Goal: Information Seeking & Learning: Learn about a topic

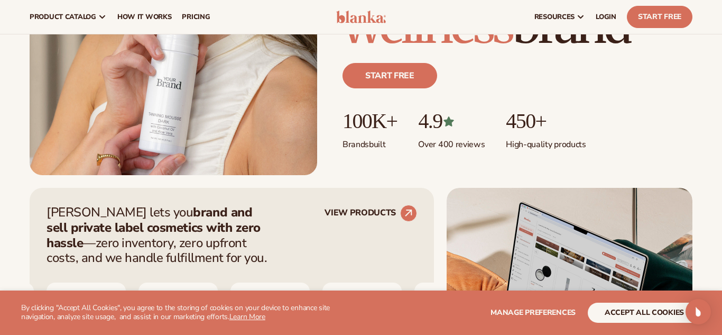
scroll to position [237, 0]
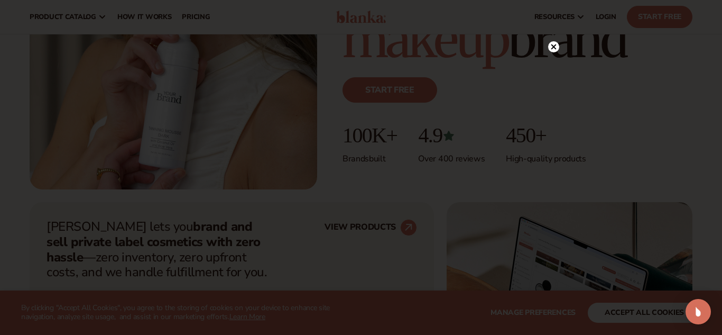
click at [554, 48] on icon at bounding box center [553, 46] width 5 height 5
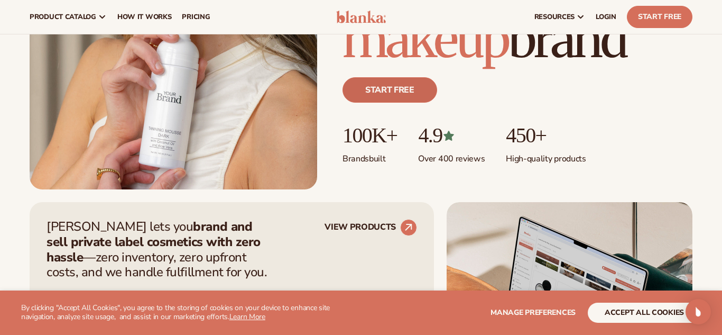
click at [413, 90] on link "Start free" at bounding box center [389, 89] width 95 height 25
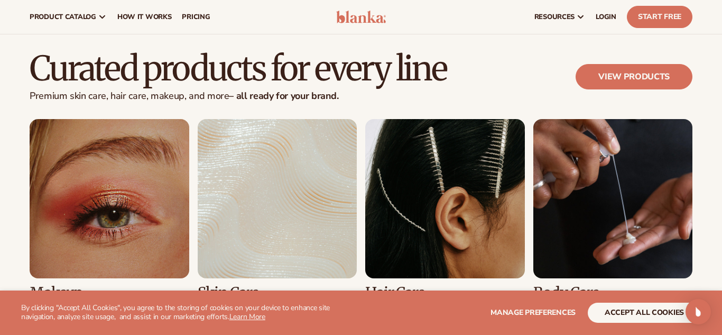
scroll to position [1913, 0]
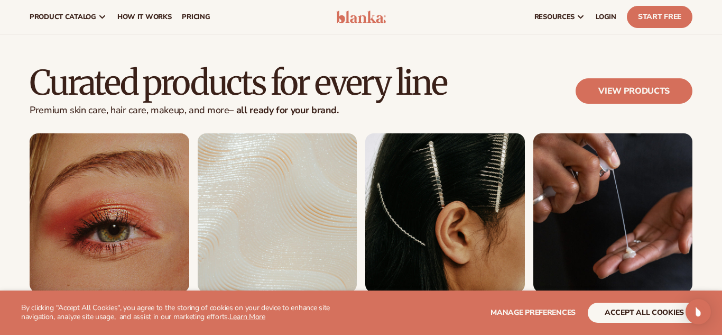
click at [124, 196] on link "1 / 8" at bounding box center [110, 224] width 160 height 182
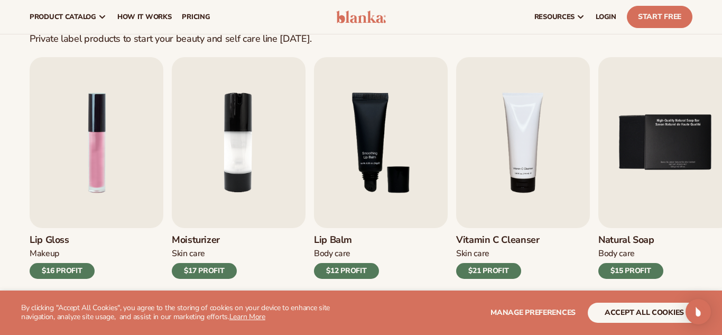
scroll to position [311, 0]
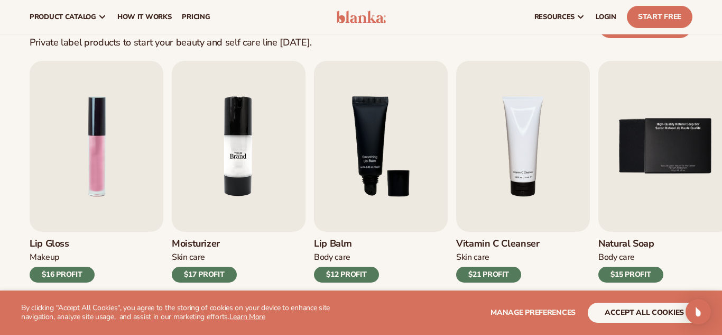
click at [204, 105] on img "2 / 9" at bounding box center [239, 146] width 134 height 171
click at [105, 101] on img "1 / 9" at bounding box center [97, 146] width 134 height 171
click at [62, 274] on div "$16 PROFIT" at bounding box center [62, 274] width 65 height 16
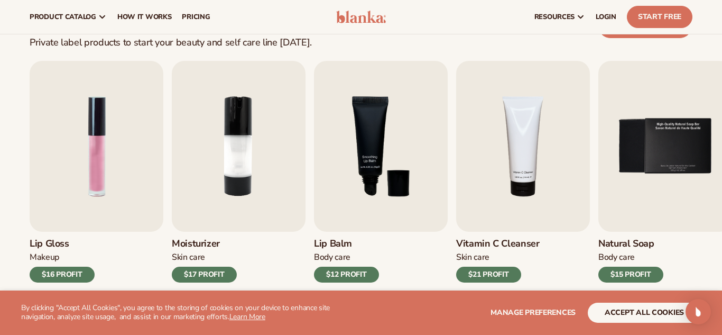
click at [62, 273] on div "$16 PROFIT" at bounding box center [62, 274] width 65 height 16
click at [641, 307] on button "accept all cookies" at bounding box center [644, 312] width 113 height 20
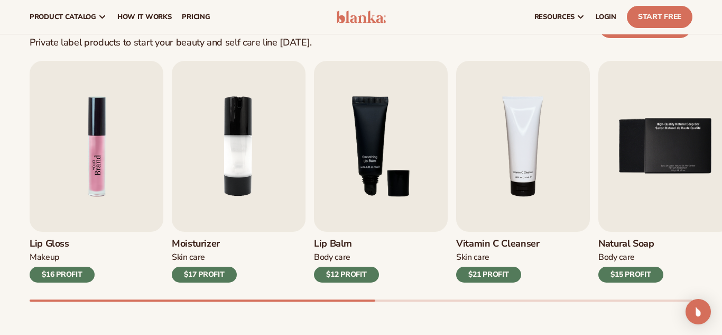
click at [120, 218] on img "1 / 9" at bounding box center [97, 146] width 134 height 171
click at [112, 187] on img "1 / 9" at bounding box center [97, 146] width 134 height 171
click at [52, 278] on div "$16 PROFIT" at bounding box center [62, 274] width 65 height 16
click at [691, 308] on div "Open Intercom Messenger" at bounding box center [698, 312] width 28 height 28
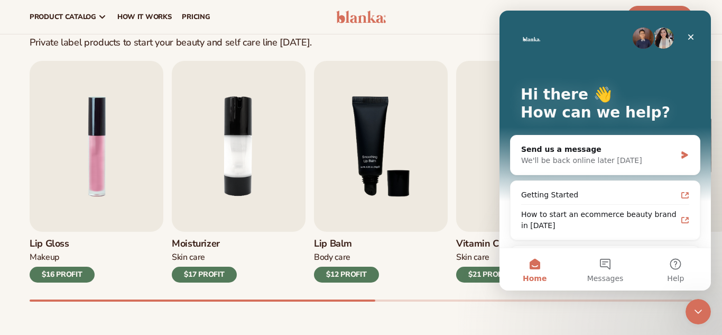
scroll to position [0, 0]
click at [686, 30] on div "Close" at bounding box center [690, 36] width 19 height 19
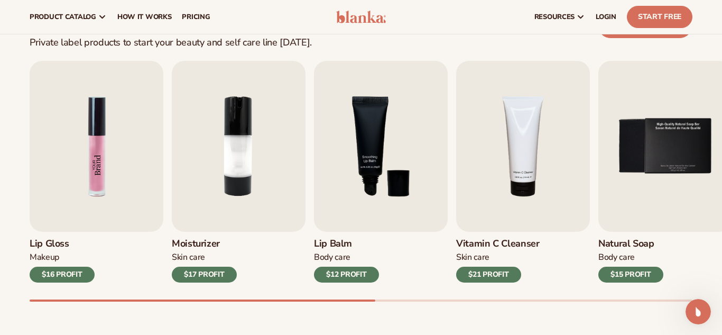
click at [105, 145] on img "1 / 9" at bounding box center [97, 146] width 134 height 171
click at [54, 268] on div "$16 PROFIT" at bounding box center [62, 274] width 65 height 16
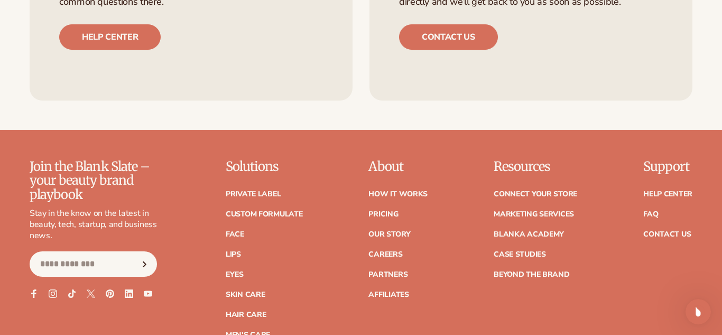
scroll to position [1740, 0]
